Goal: Navigation & Orientation: Go to known website

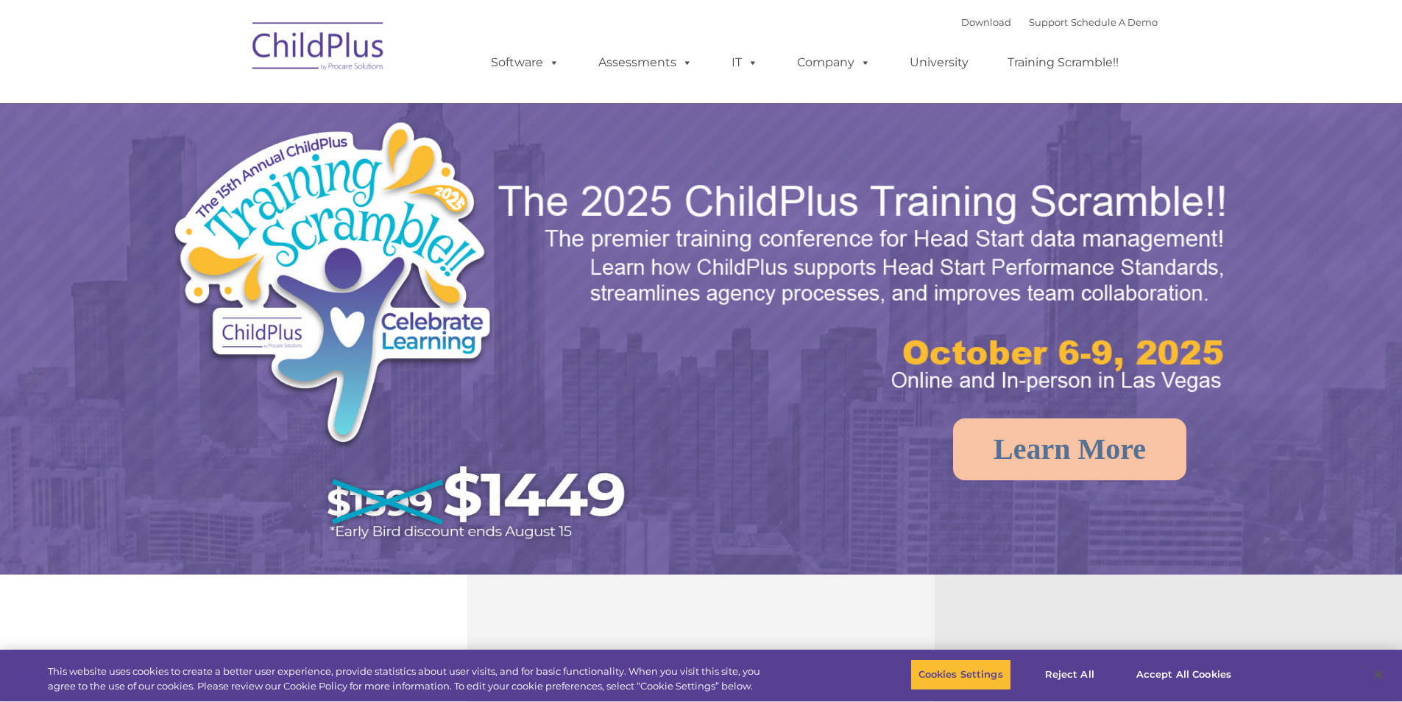
select select "MEDIUM"
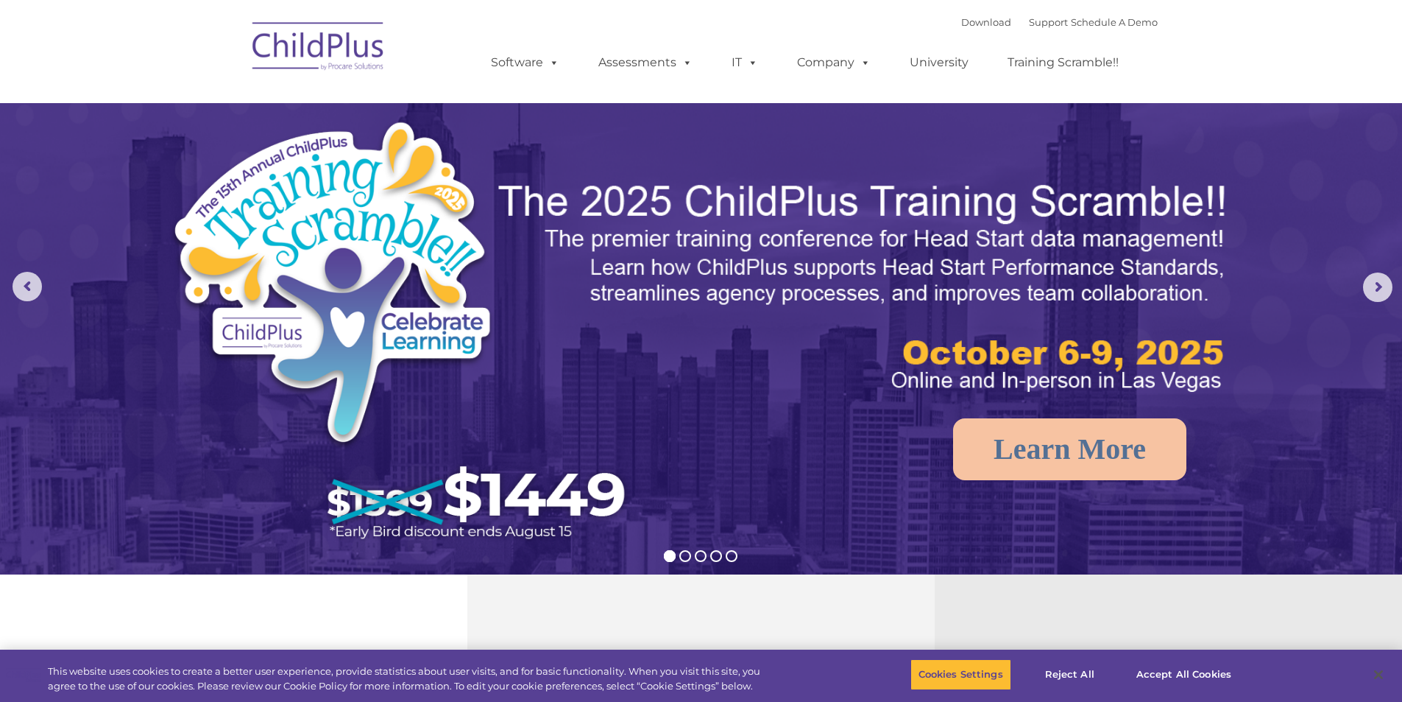
click at [333, 58] on img at bounding box center [318, 49] width 147 height 74
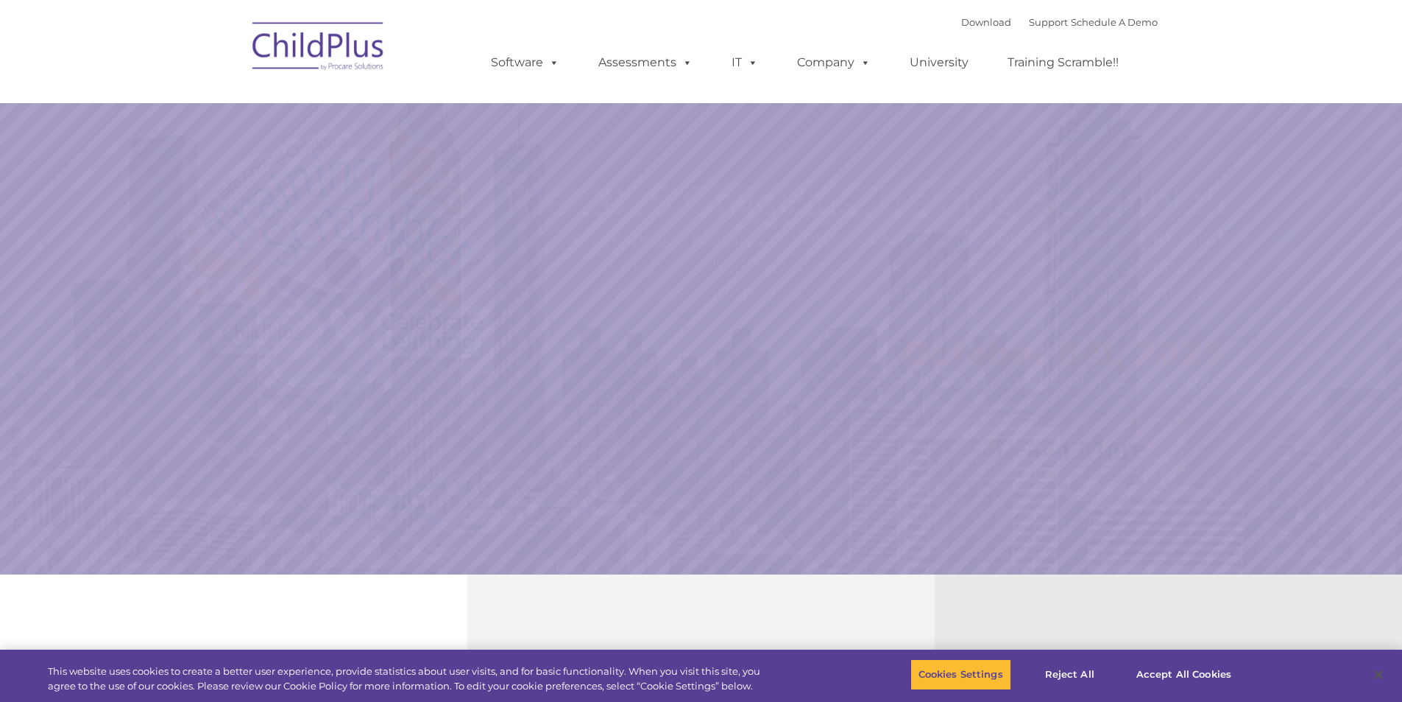
select select "MEDIUM"
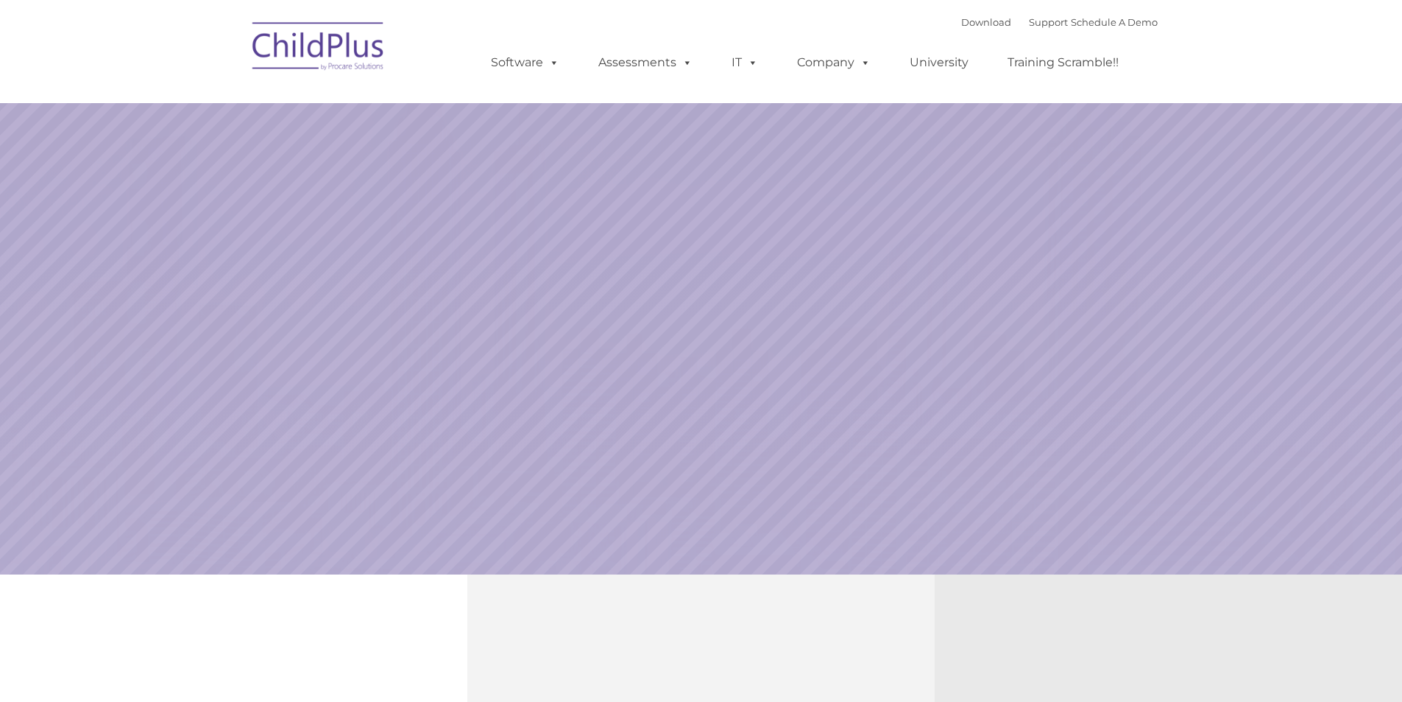
select select "MEDIUM"
